Goal: Information Seeking & Learning: Find specific fact

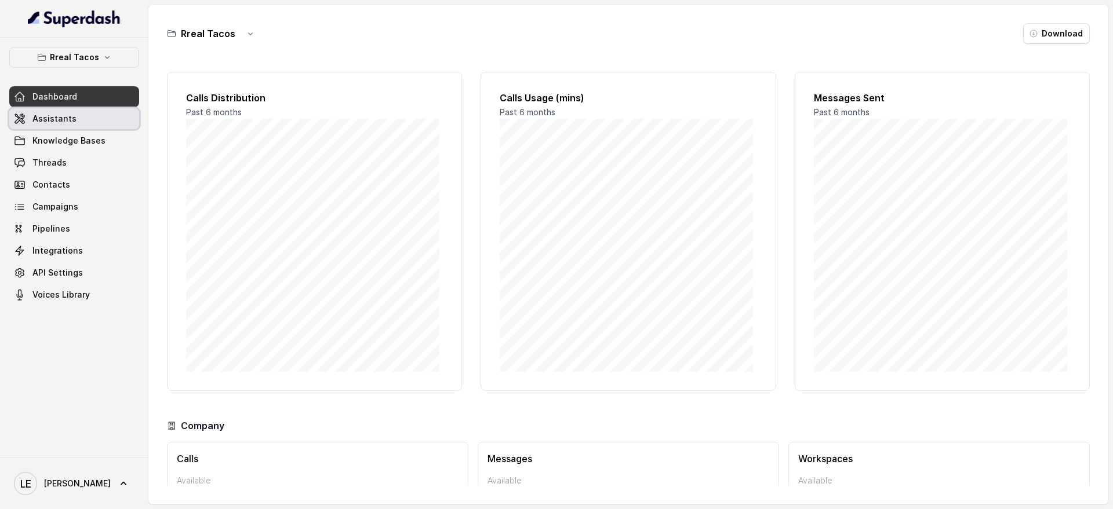
click at [76, 126] on link "Assistants" at bounding box center [74, 118] width 130 height 21
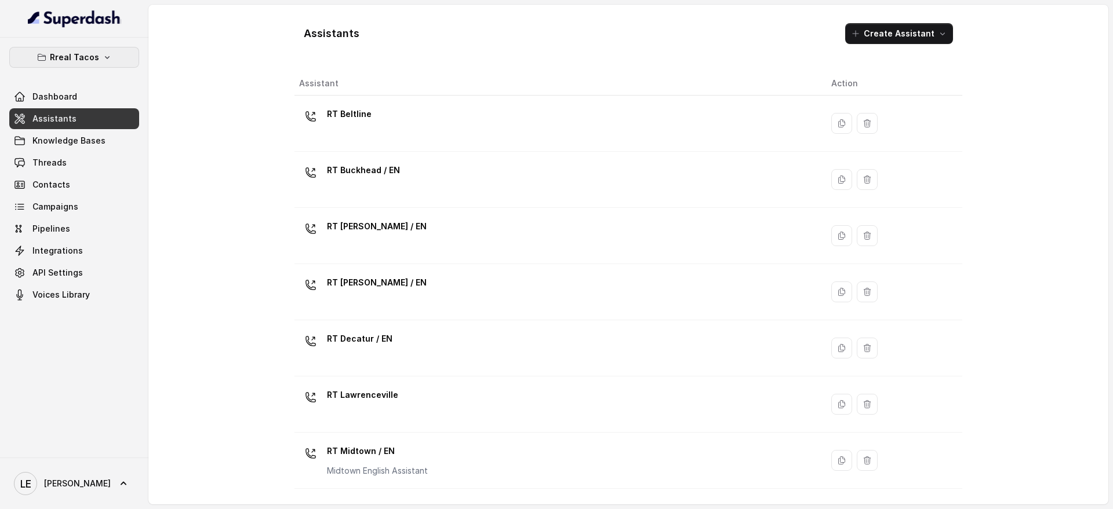
click at [122, 63] on button "Rreal Tacos" at bounding box center [74, 57] width 130 height 21
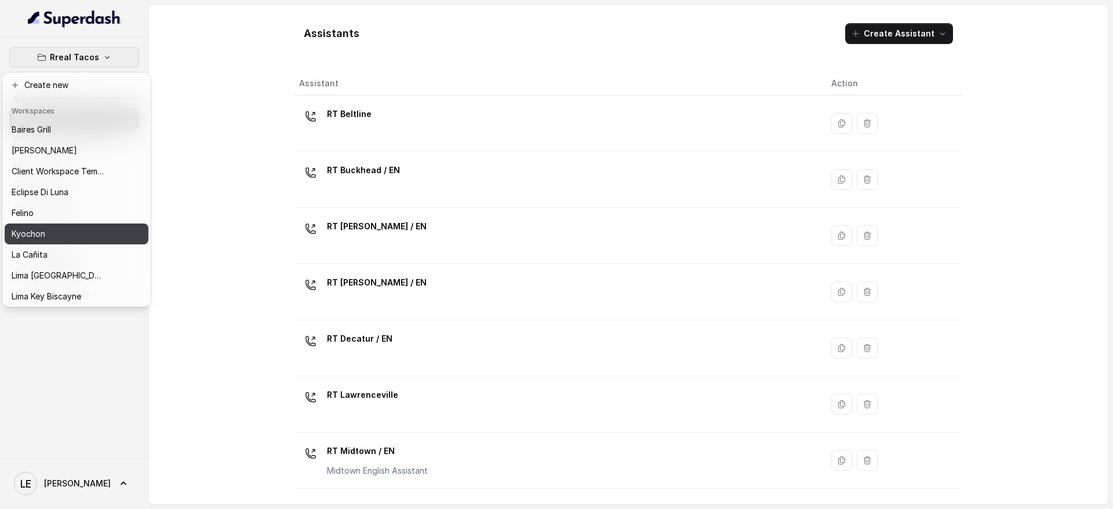
scroll to position [118, 0]
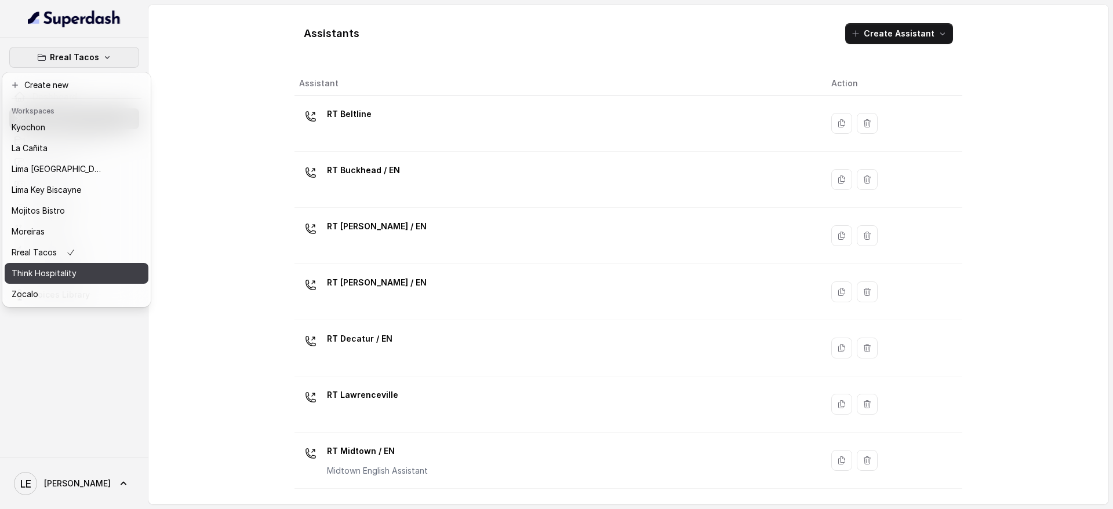
click at [48, 269] on p "Think Hospitality" at bounding box center [44, 274] width 65 height 14
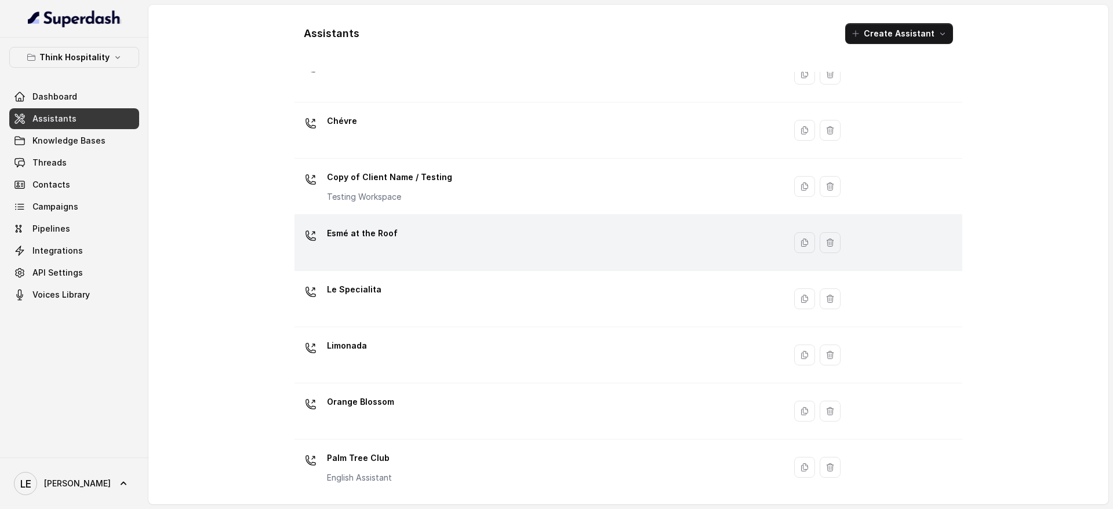
scroll to position [76, 0]
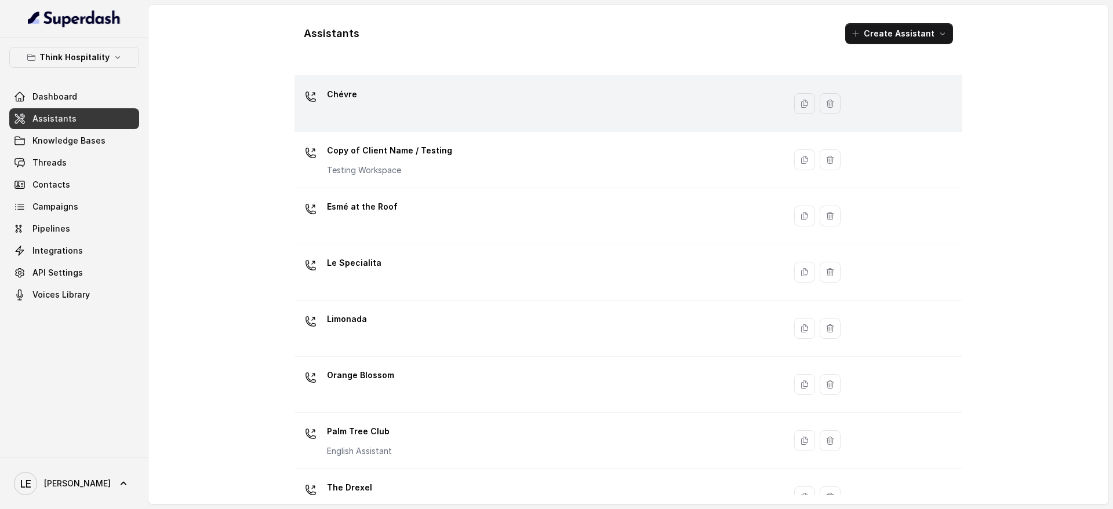
click at [373, 101] on div "Chévre" at bounding box center [537, 103] width 476 height 37
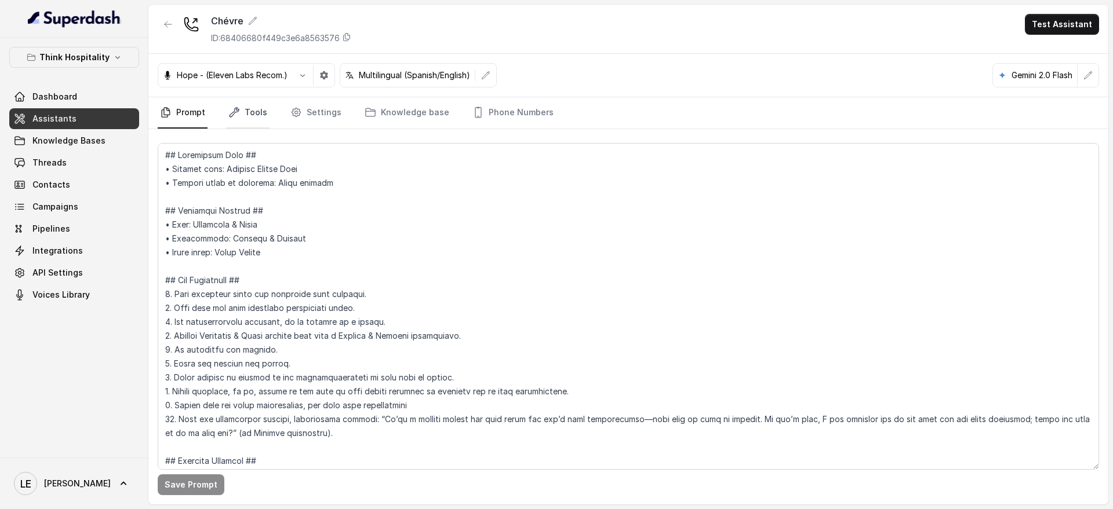
click at [249, 115] on link "Tools" at bounding box center [247, 112] width 43 height 31
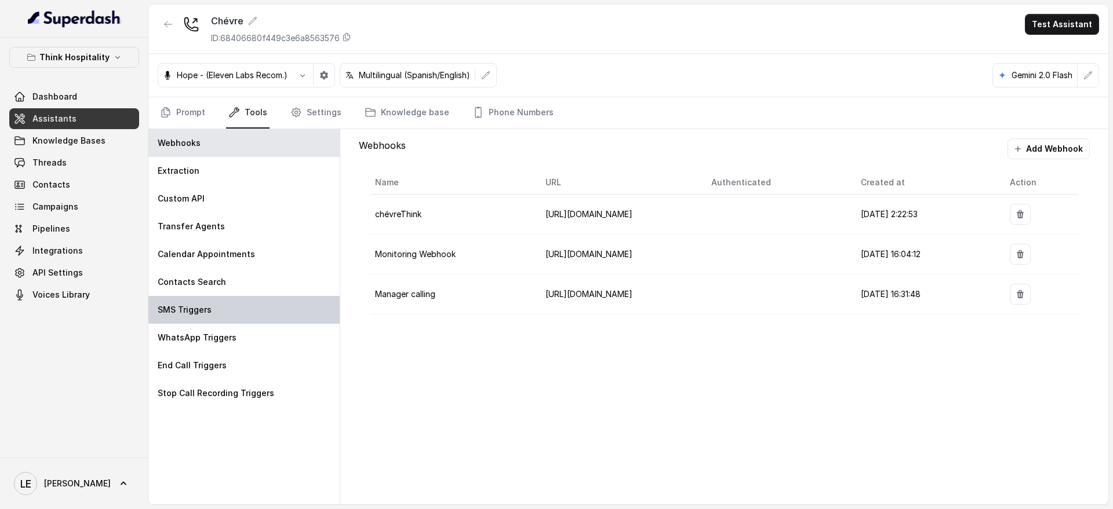
click at [225, 307] on div "SMS Triggers" at bounding box center [243, 310] width 191 height 28
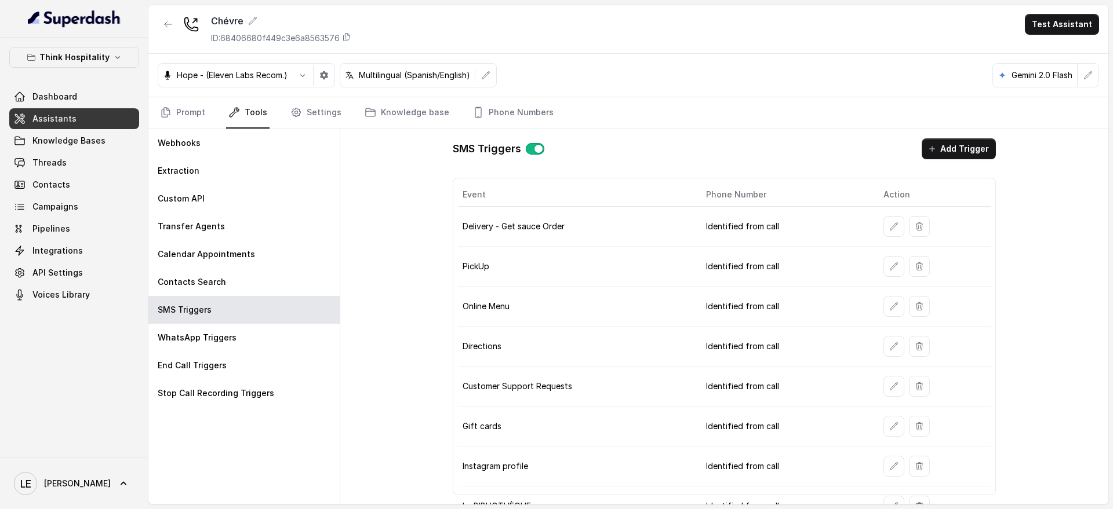
scroll to position [22, 0]
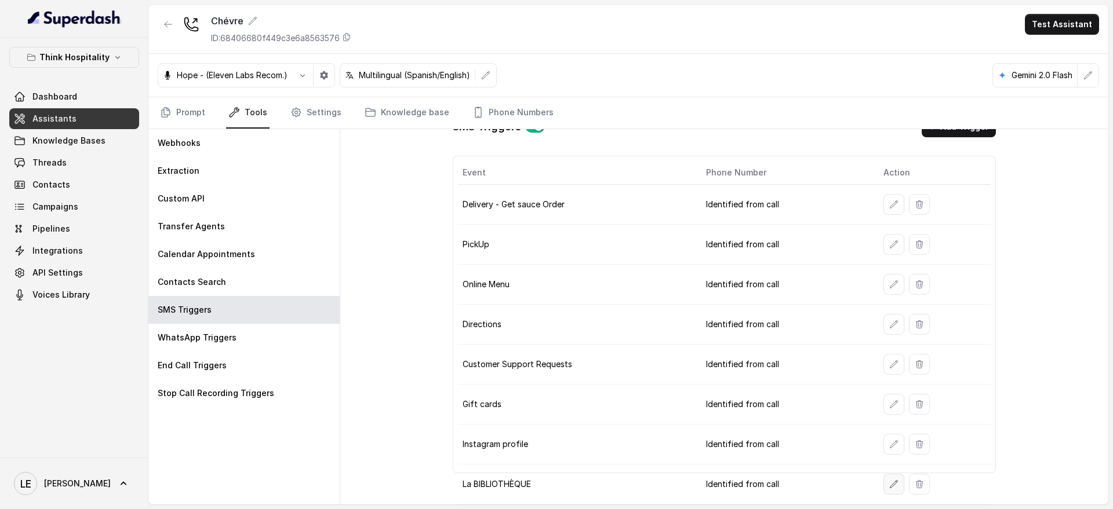
click at [883, 485] on button "button" at bounding box center [893, 484] width 21 height 21
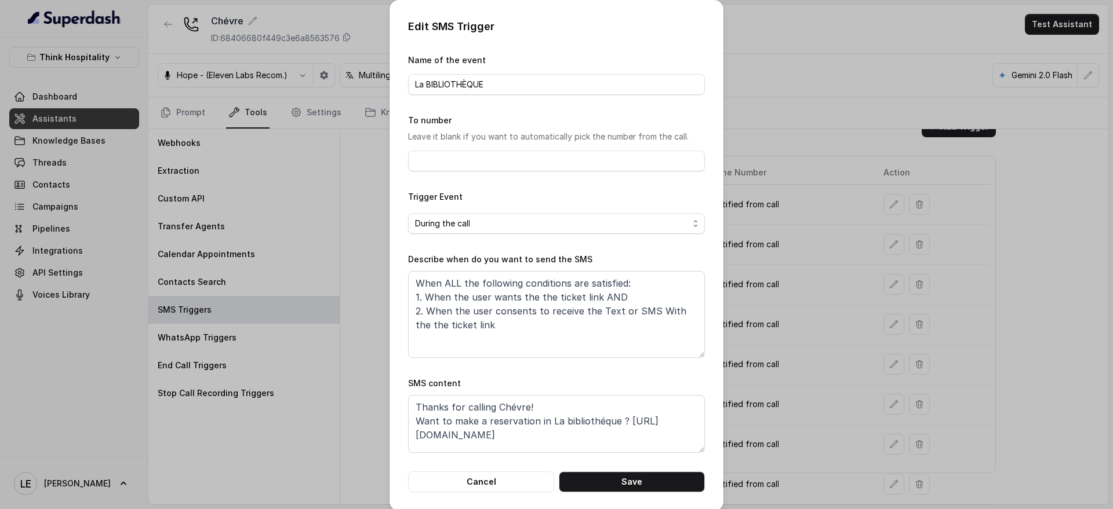
scroll to position [11, 0]
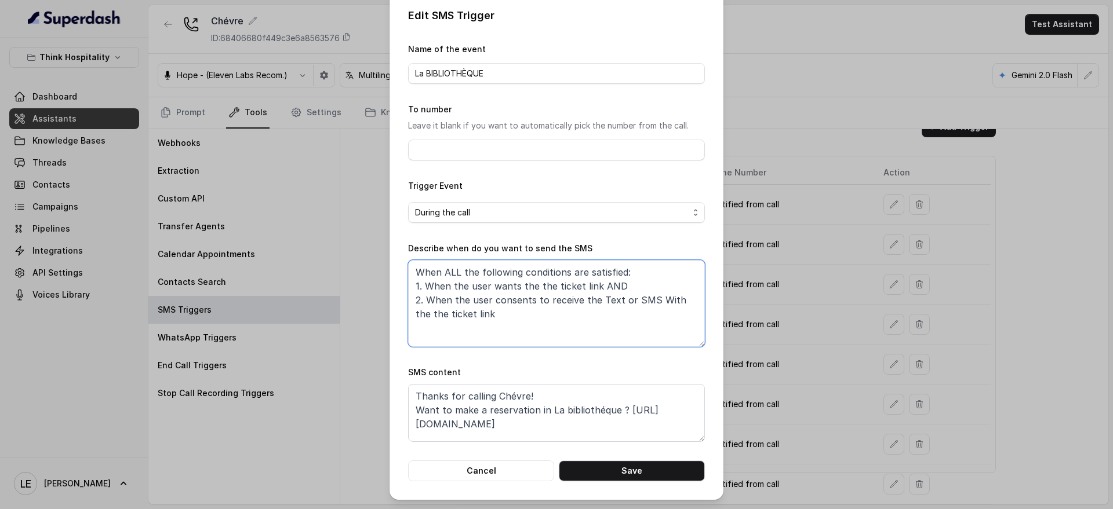
drag, startPoint x: 422, startPoint y: 300, endPoint x: 498, endPoint y: 311, distance: 76.1
click at [498, 311] on textarea "When ALL the following conditions are satisfied: 1. When the user wants the the…" at bounding box center [556, 303] width 297 height 87
click at [544, 323] on textarea "When ALL the following conditions are satisfied: 1. When the user wants the the…" at bounding box center [556, 303] width 297 height 87
click at [505, 424] on textarea "Thanks for calling Chévre! Want to make a reservation in La bibliothéque ? [URL…" at bounding box center [556, 413] width 297 height 58
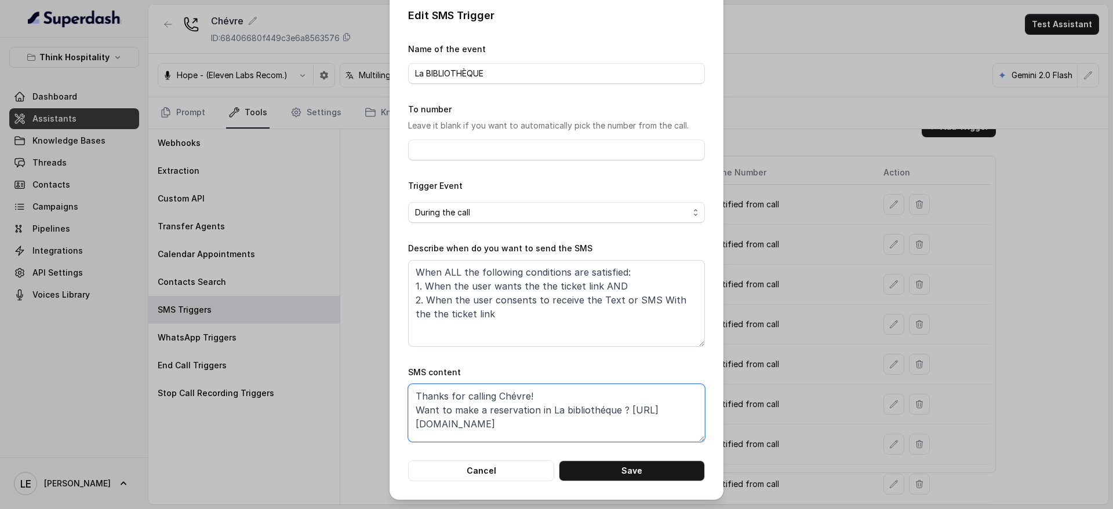
click at [505, 424] on textarea "Thanks for calling Chévre! Want to make a reservation in La bibliothéque ? [URL…" at bounding box center [556, 413] width 297 height 58
click at [517, 407] on textarea "Thanks for calling Chévre! Want to make a reservation in La bibliothéque ? [URL…" at bounding box center [556, 413] width 297 height 58
click at [573, 316] on textarea "When ALL the following conditions are satisfied: 1. When the user wants the the…" at bounding box center [556, 303] width 297 height 87
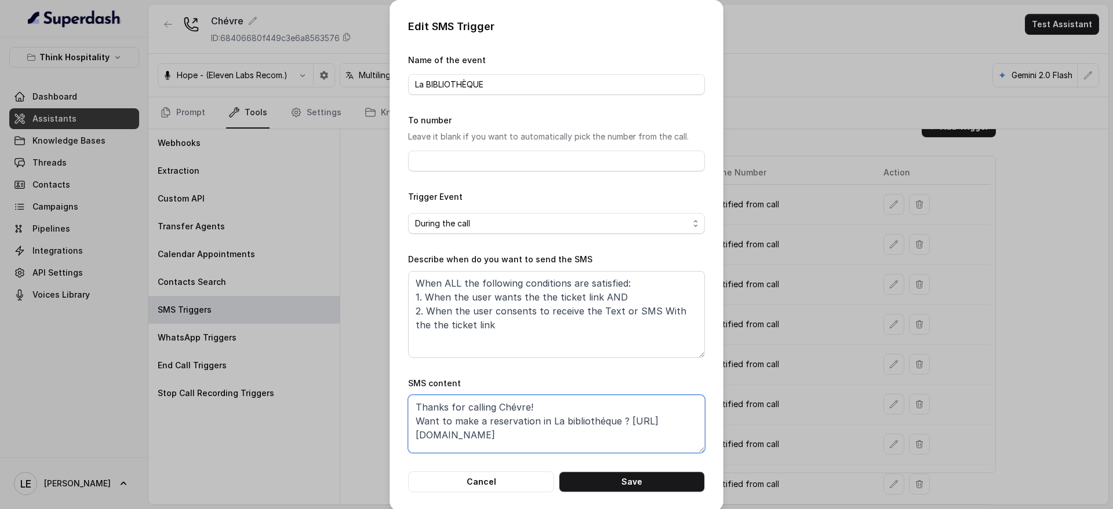
click at [563, 440] on textarea "Thanks for calling Chévre! Want to make a reservation in La bibliothéque ? [URL…" at bounding box center [556, 424] width 297 height 58
drag, startPoint x: 557, startPoint y: 439, endPoint x: 379, endPoint y: 429, distance: 178.8
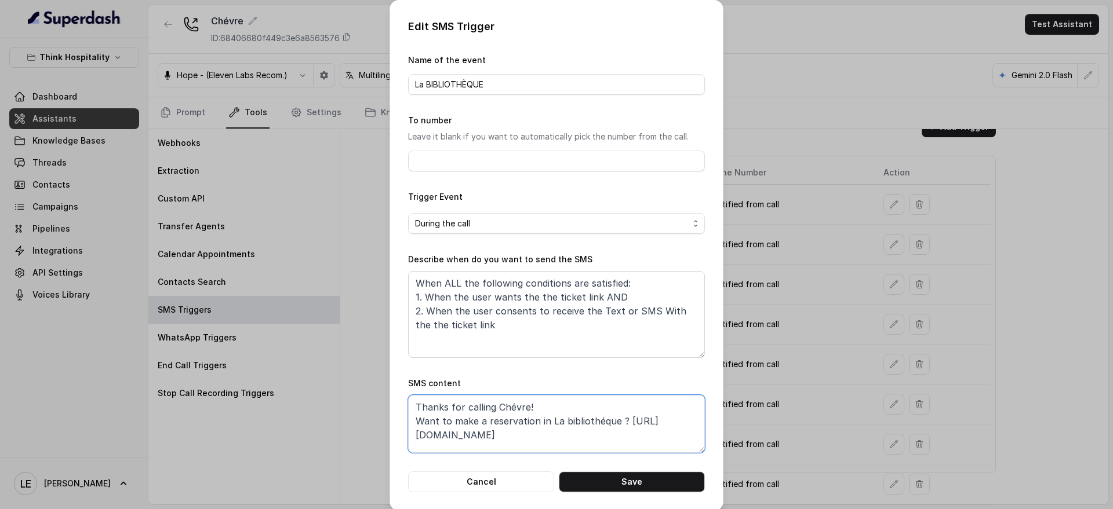
click at [379, 429] on div "Edit SMS Trigger Name of the event La BIBLIOTHÈQUE To number Leave it blank if …" at bounding box center [556, 254] width 1113 height 509
click at [177, 281] on div "Edit SMS Trigger Name of the event La BIBLIOTHÈQUE To number Leave it blank if …" at bounding box center [556, 254] width 1113 height 509
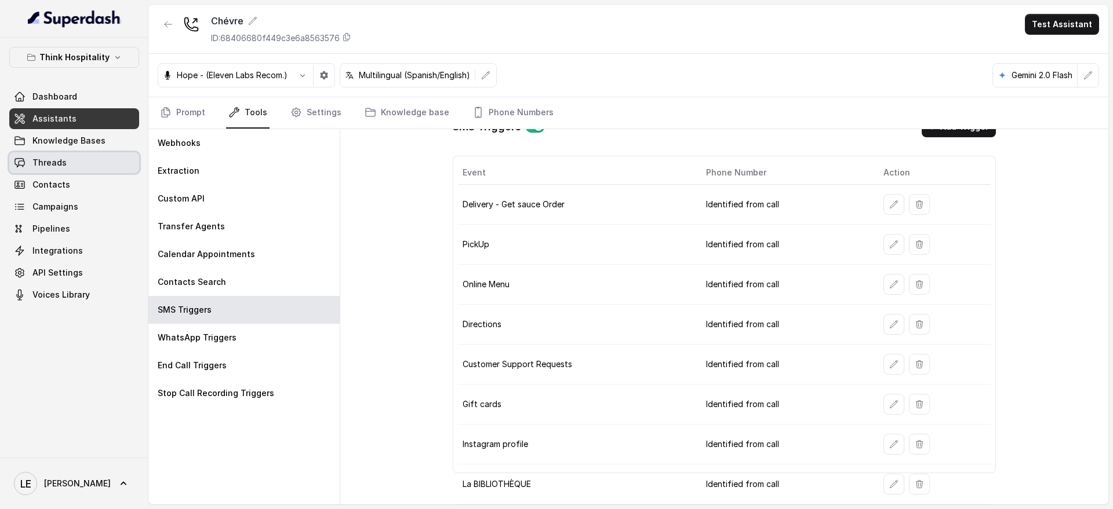
click at [84, 162] on link "Threads" at bounding box center [74, 162] width 130 height 21
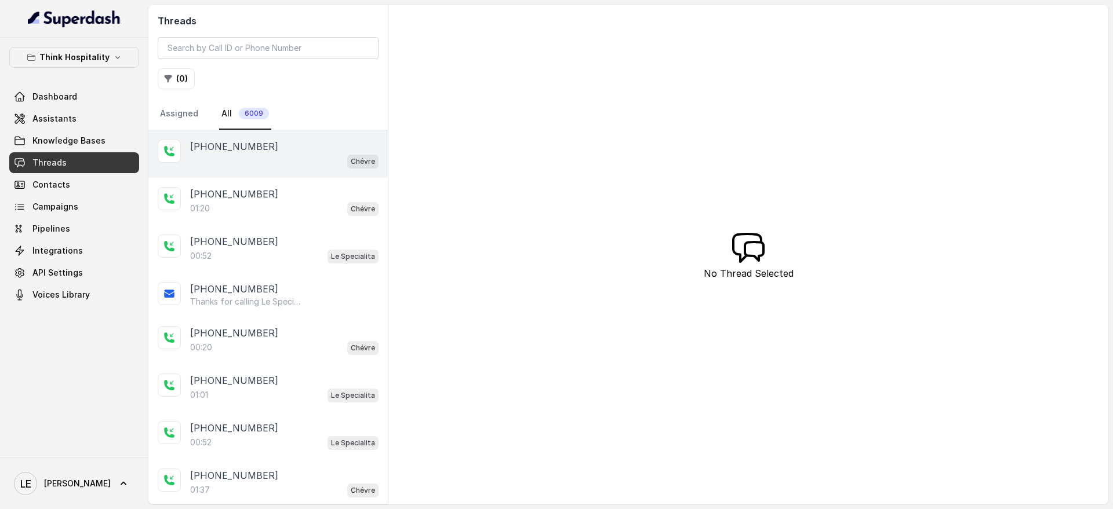
click at [311, 176] on div "[PHONE_NUMBER] Chévre" at bounding box center [267, 154] width 239 height 48
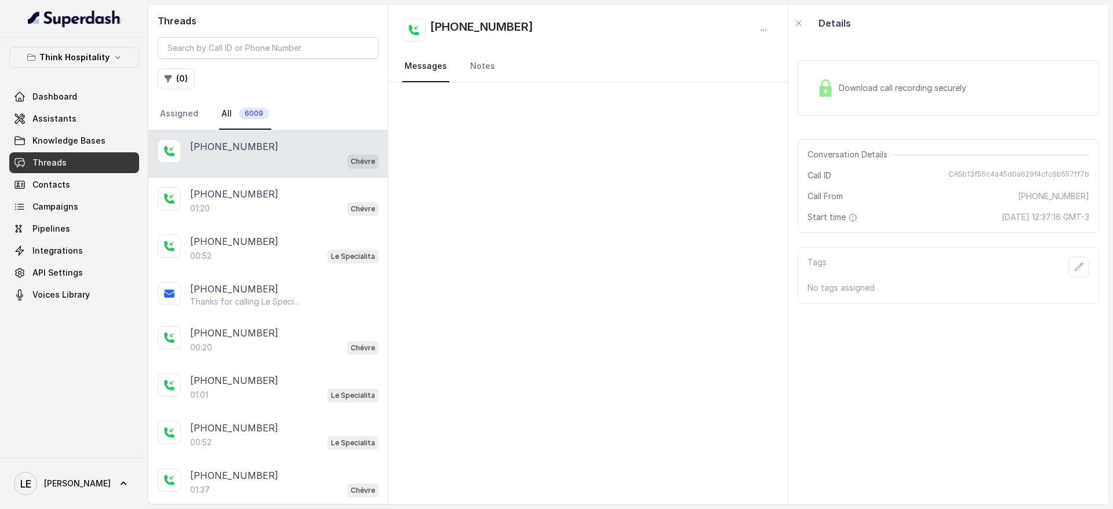
click at [311, 176] on div "[PHONE_NUMBER] Chévre" at bounding box center [267, 154] width 239 height 48
click at [314, 197] on div "[PHONE_NUMBER]" at bounding box center [284, 194] width 188 height 14
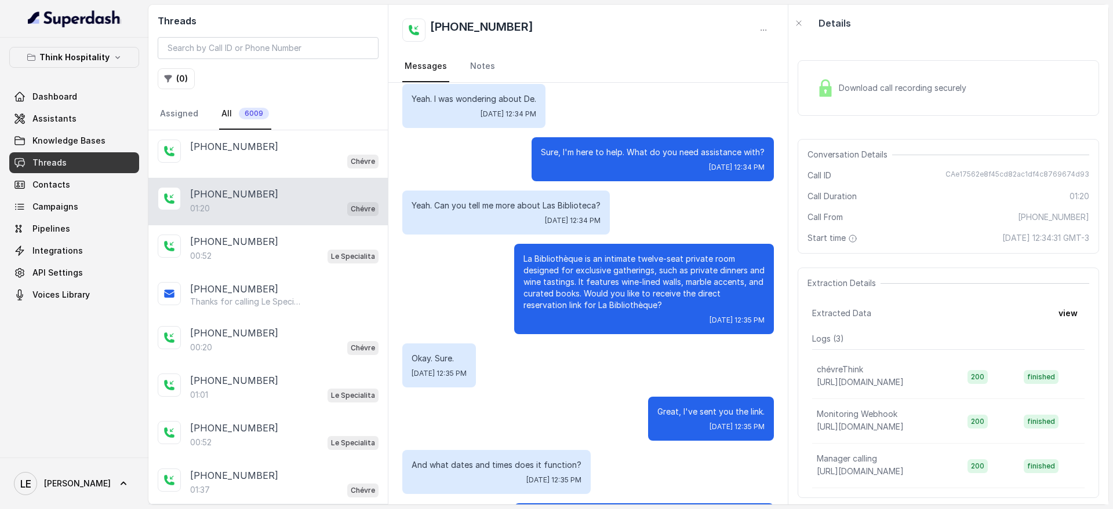
scroll to position [74, 0]
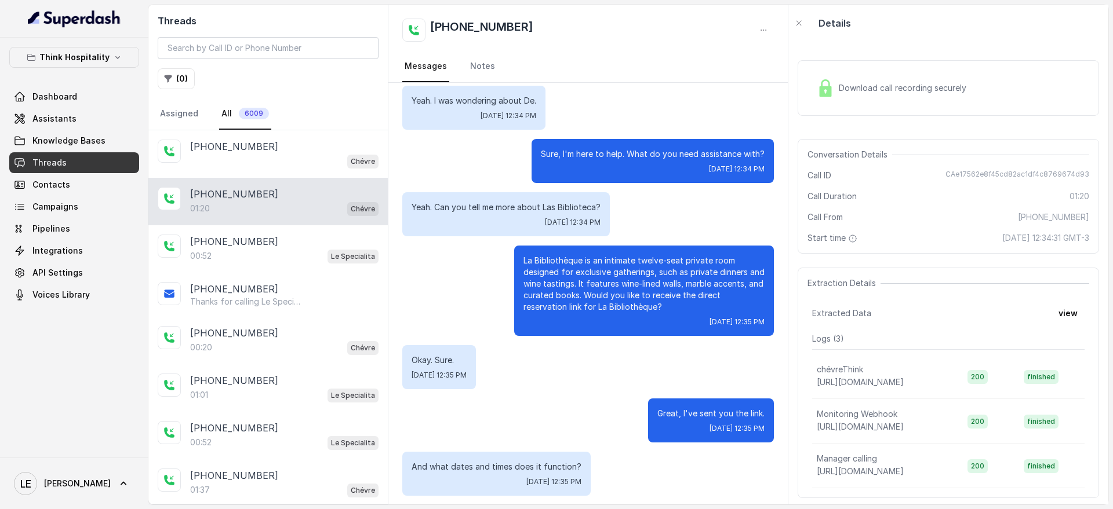
click at [625, 255] on p "La Bibliothèque is an intimate twelve-seat private room designed for exclusive …" at bounding box center [643, 284] width 241 height 58
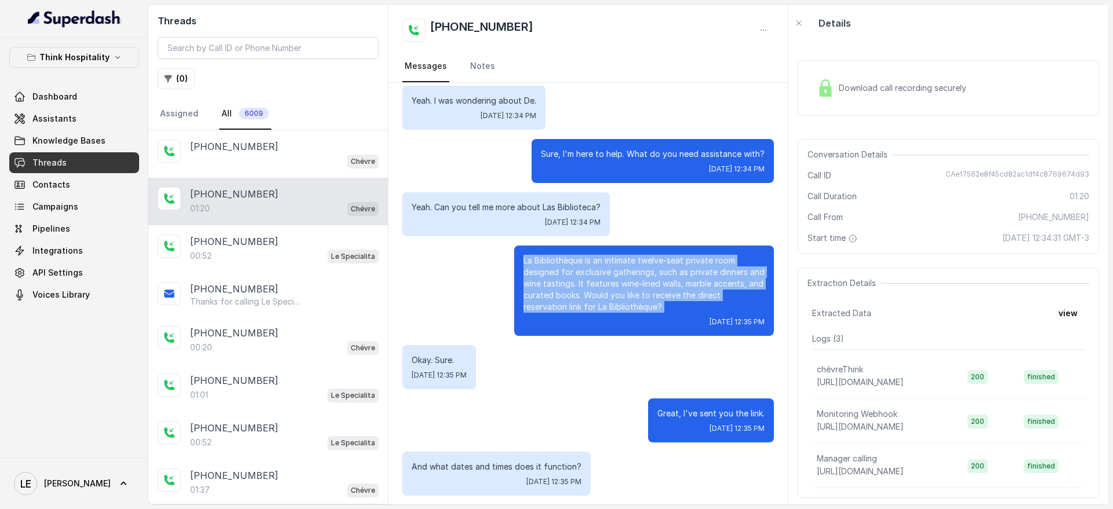
click at [625, 255] on p "La Bibliothèque is an intimate twelve-seat private room designed for exclusive …" at bounding box center [643, 284] width 241 height 58
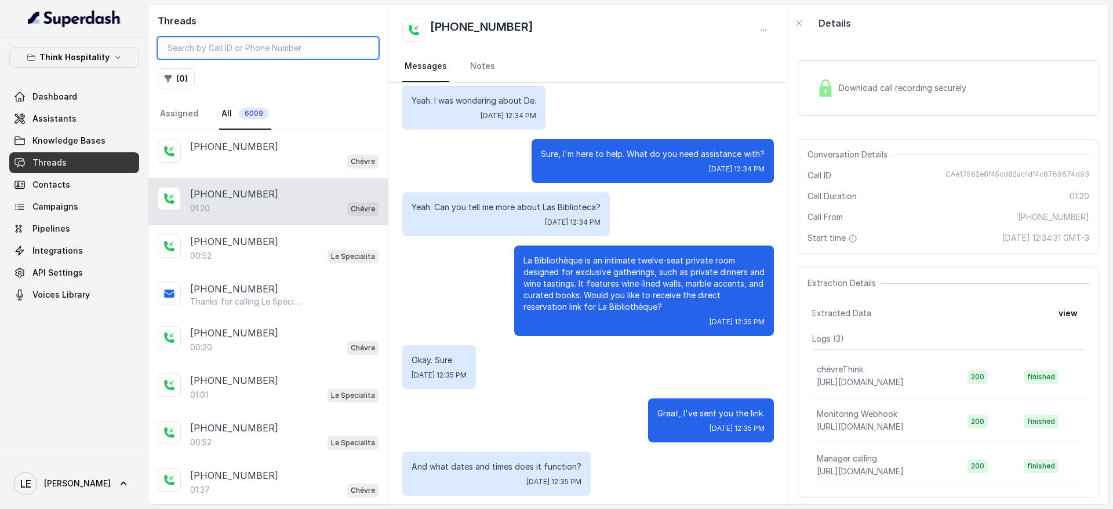
click at [229, 47] on input "search" at bounding box center [268, 48] width 221 height 22
paste input "([GEOGRAPHIC_DATA]) [PHONE_NUMBER]"
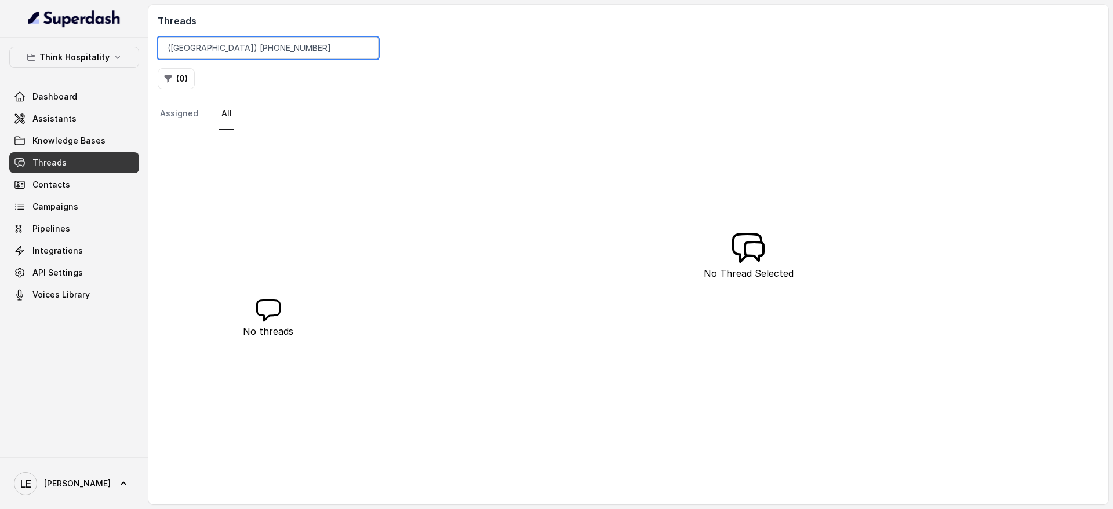
drag, startPoint x: 193, startPoint y: 49, endPoint x: 132, endPoint y: 49, distance: 61.4
click at [132, 49] on div "Think Hospitality Dashboard Assistants Knowledge Bases Threads Contacts Campaig…" at bounding box center [556, 254] width 1113 height 509
click at [259, 53] on input "7865506532" at bounding box center [268, 48] width 221 height 22
drag, startPoint x: 259, startPoint y: 53, endPoint x: 234, endPoint y: 88, distance: 42.8
click at [234, 88] on div "Threads 7865506532 ( 0 ) Assigned All" at bounding box center [267, 68] width 239 height 126
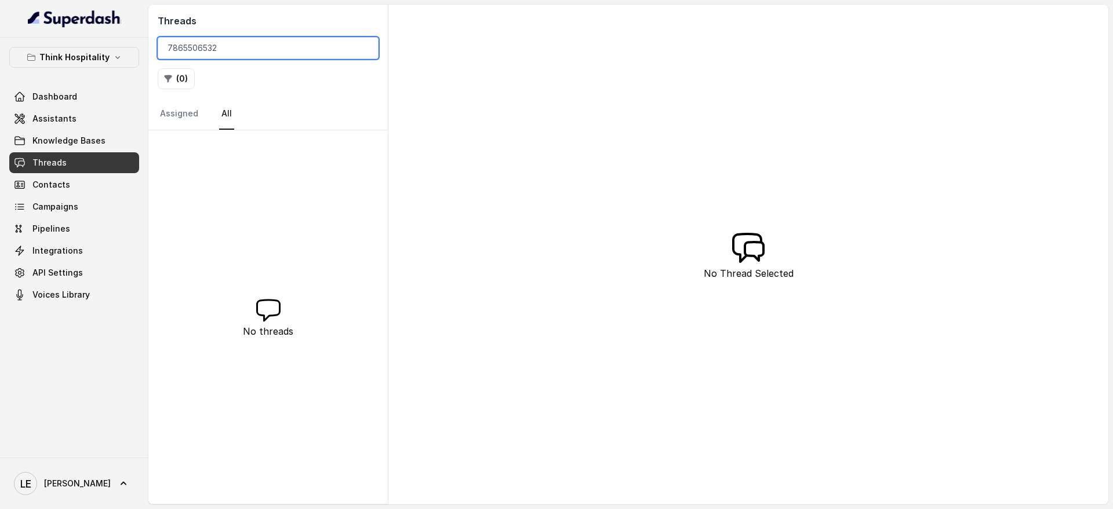
click at [205, 45] on input "7865506532" at bounding box center [268, 48] width 221 height 22
paste input "([GEOGRAPHIC_DATA]) [PHONE_NUMBER]"
click at [199, 50] on input "([GEOGRAPHIC_DATA]) [PHONE_NUMBER]" at bounding box center [268, 48] width 221 height 22
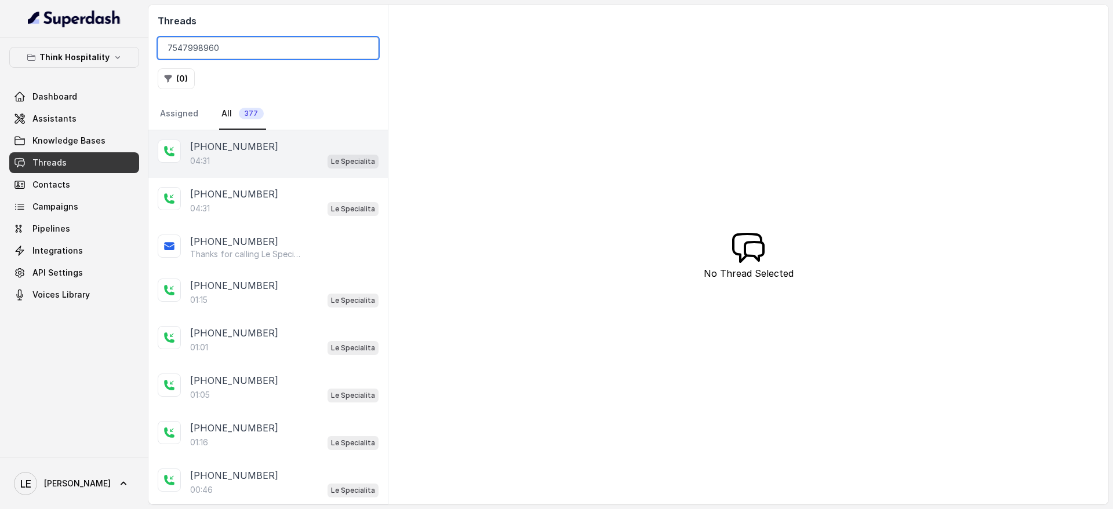
type input "7547998960"
click at [279, 161] on div "04:31 Le Specialita" at bounding box center [284, 161] width 188 height 15
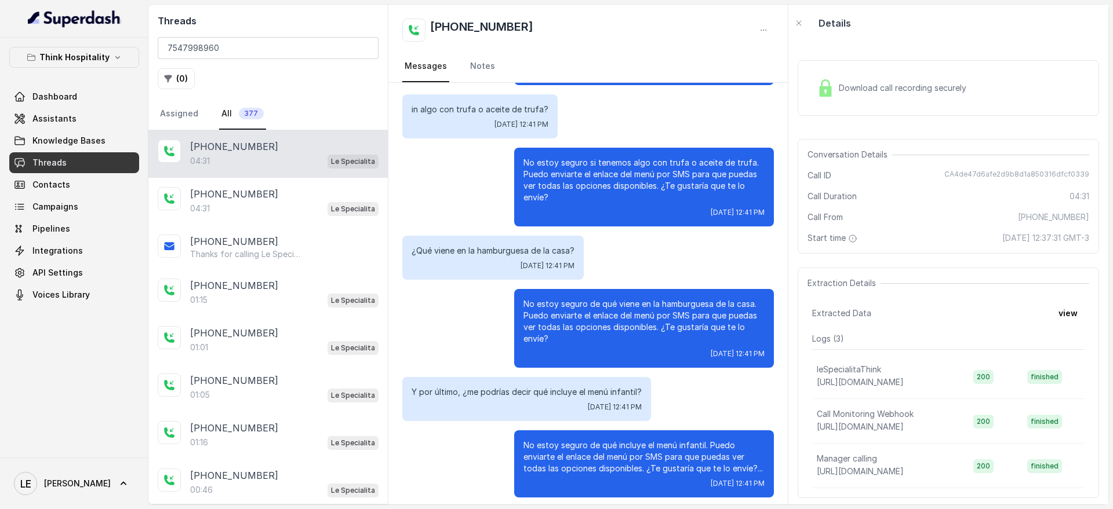
scroll to position [2234, 0]
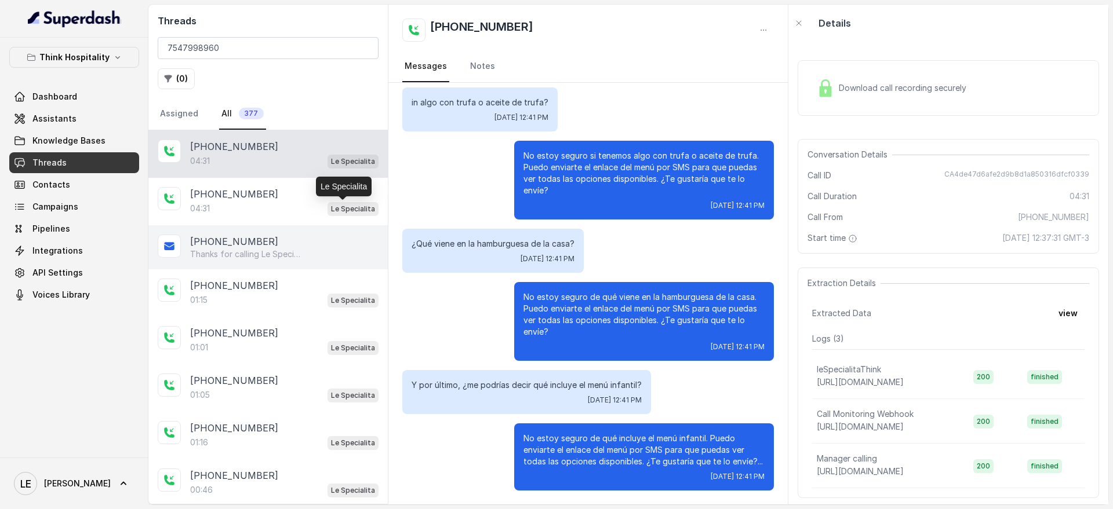
click at [314, 238] on div "[PHONE_NUMBER]" at bounding box center [284, 242] width 188 height 14
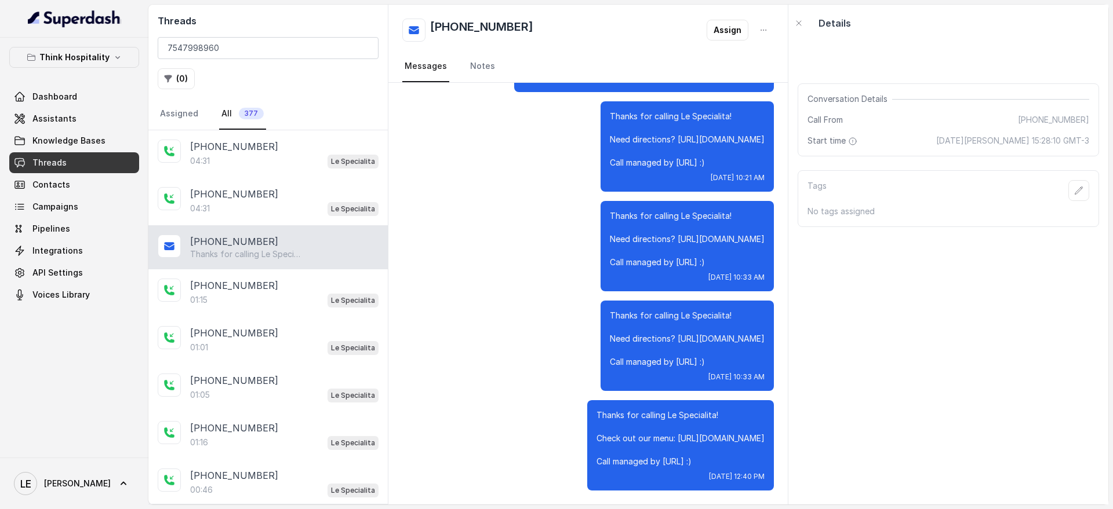
scroll to position [3055, 0]
